Goal: Find specific page/section

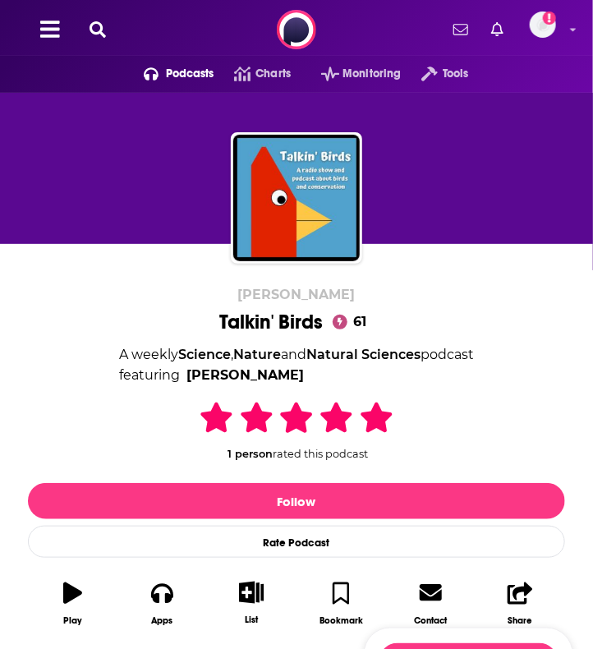
click at [105, 29] on button at bounding box center [98, 30] width 26 height 19
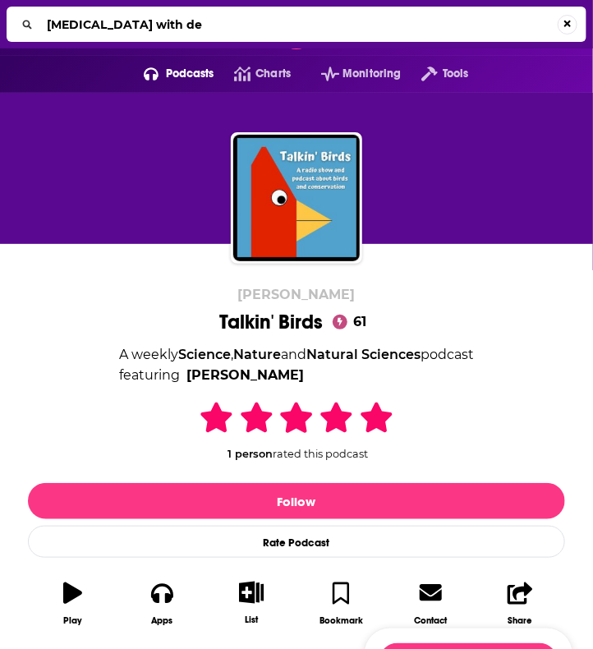
type input "[MEDICAL_DATA] with deb"
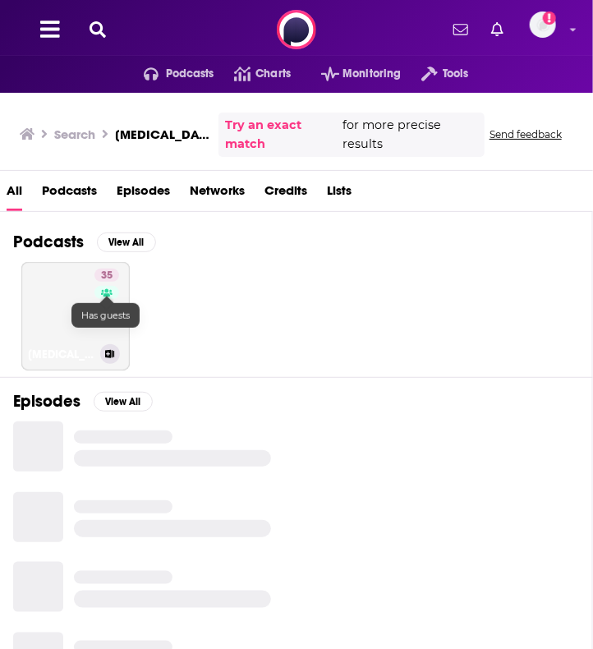
click at [105, 296] on link at bounding box center [106, 292] width 25 height 13
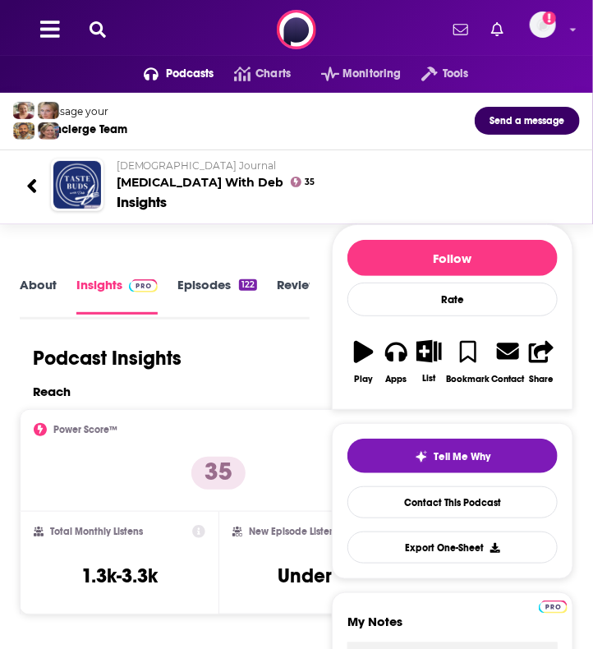
scroll to position [2, 0]
